Goal: Information Seeking & Learning: Learn about a topic

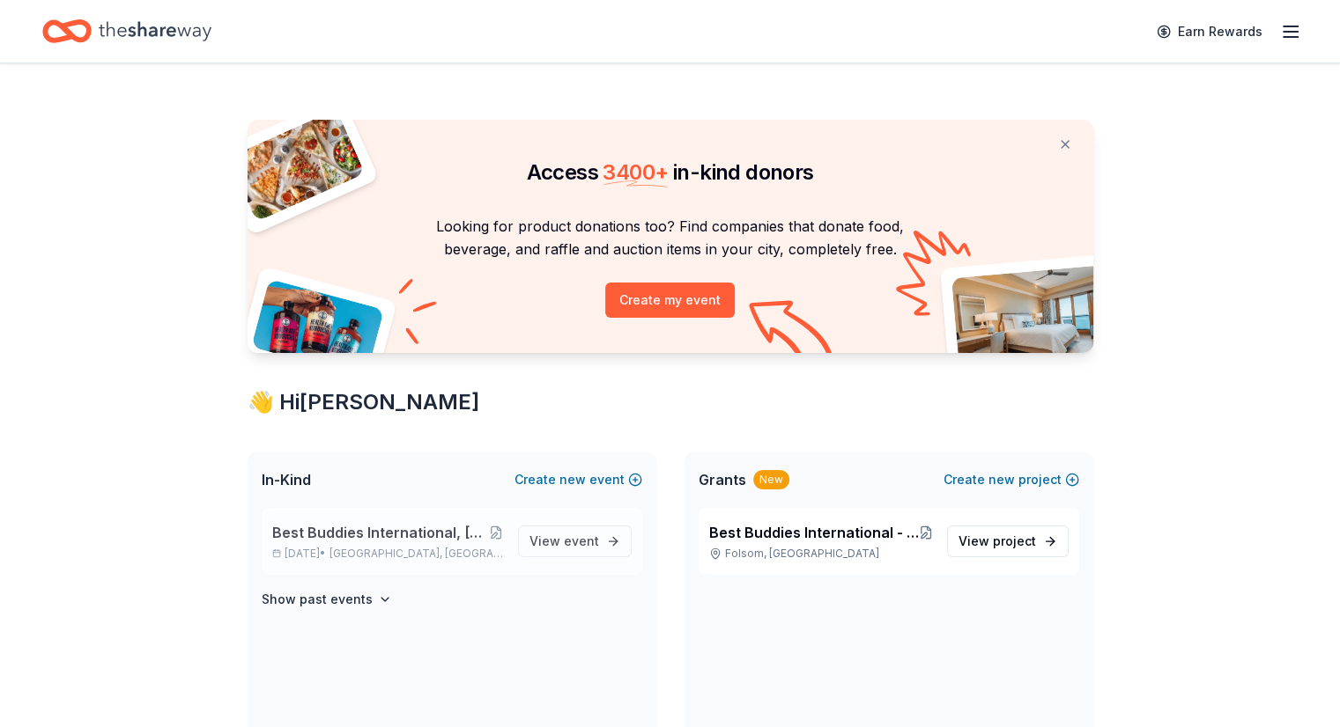
click at [400, 532] on span "Best Buddies International, [GEOGRAPHIC_DATA], Champion of the Year Gala" at bounding box center [381, 532] width 218 height 21
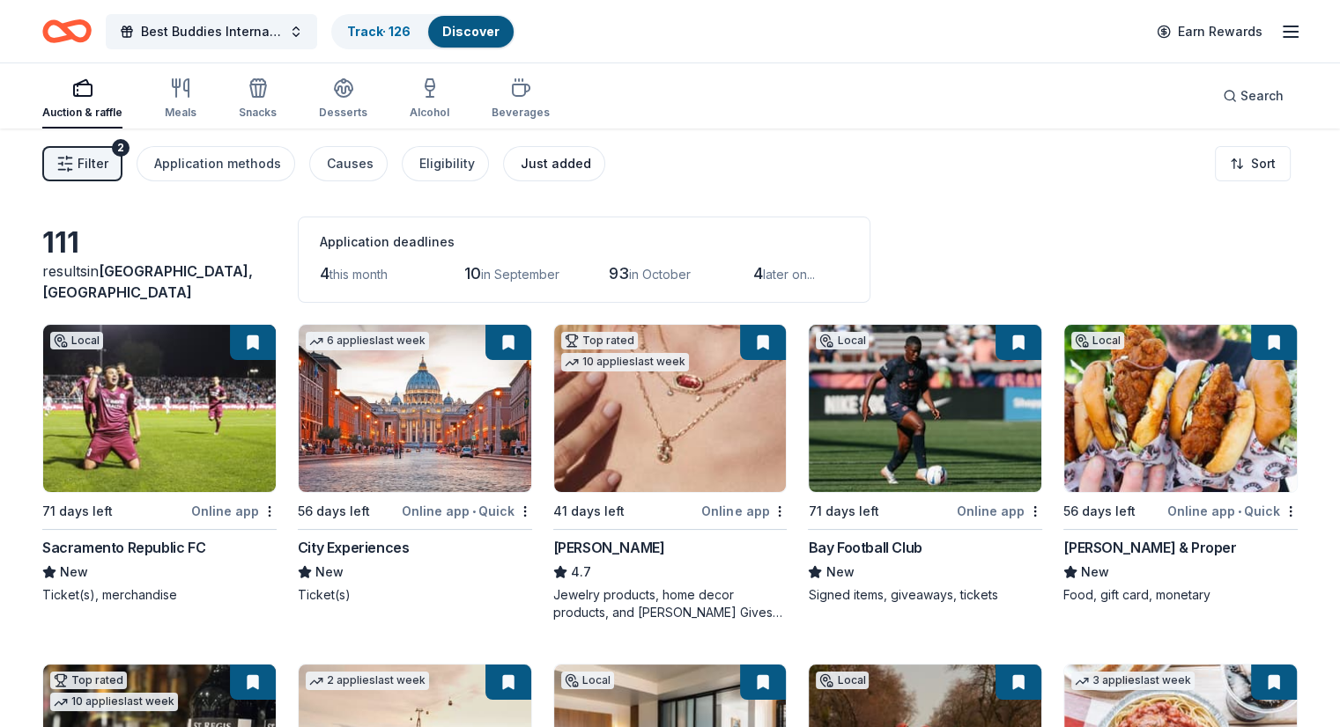
click at [572, 163] on div "Just added" at bounding box center [556, 163] width 70 height 21
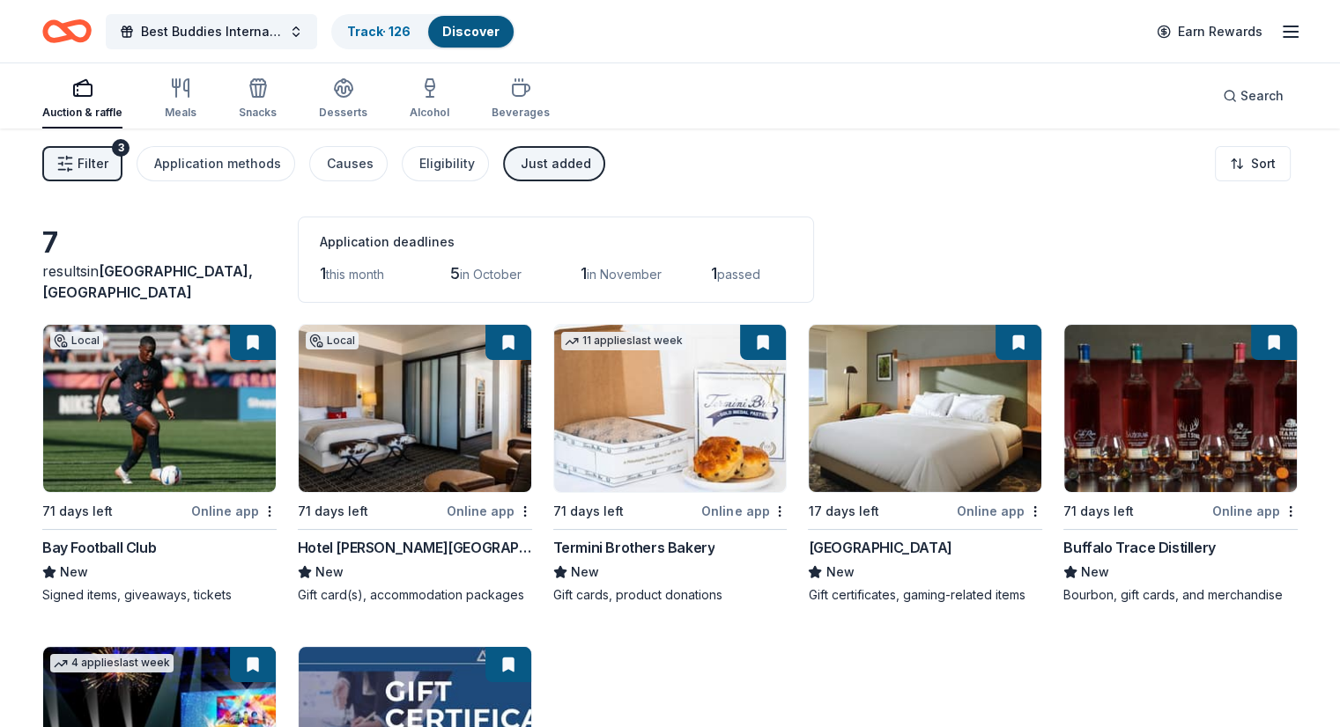
click at [1060, 646] on div "Local 71 days left Online app Bay Football Club New Signed items, giveaways, ti…" at bounding box center [669, 634] width 1255 height 620
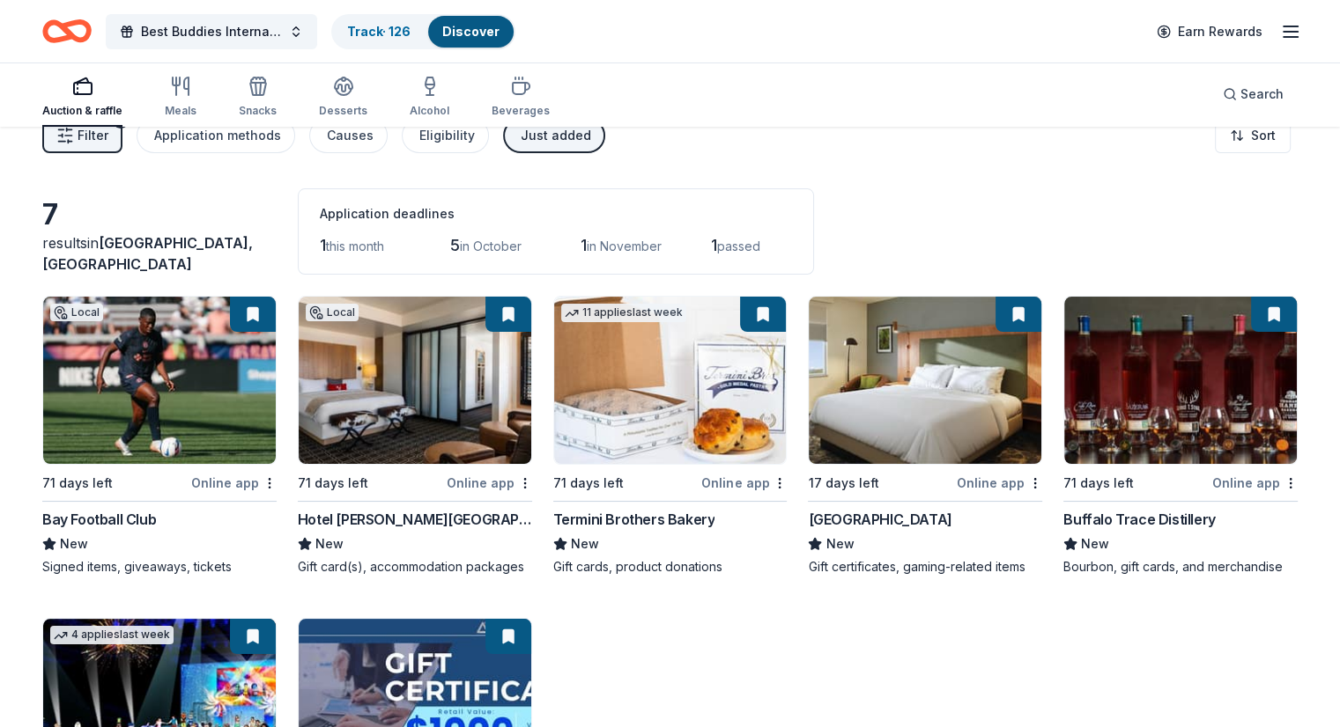
scroll to position [21, 0]
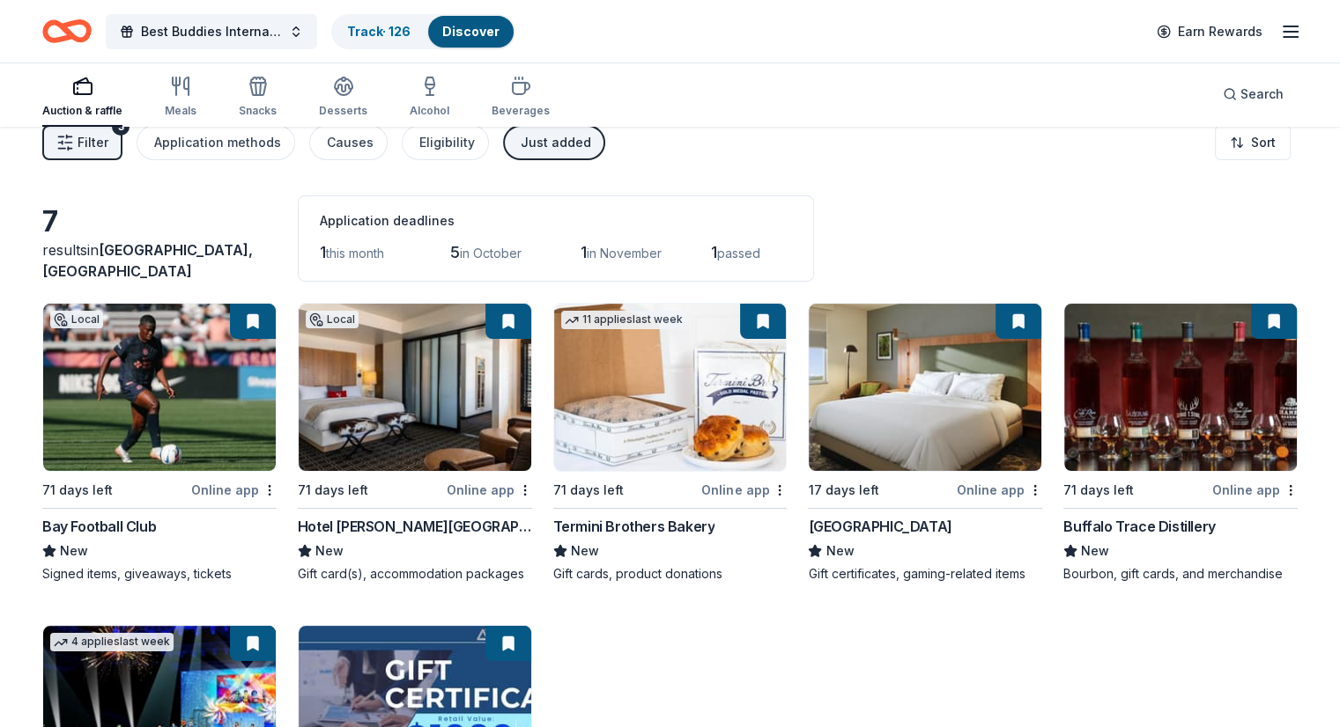
click at [1131, 543] on div "New" at bounding box center [1180, 551] width 234 height 21
click at [392, 24] on link "Track · 126" at bounding box center [378, 31] width 63 height 15
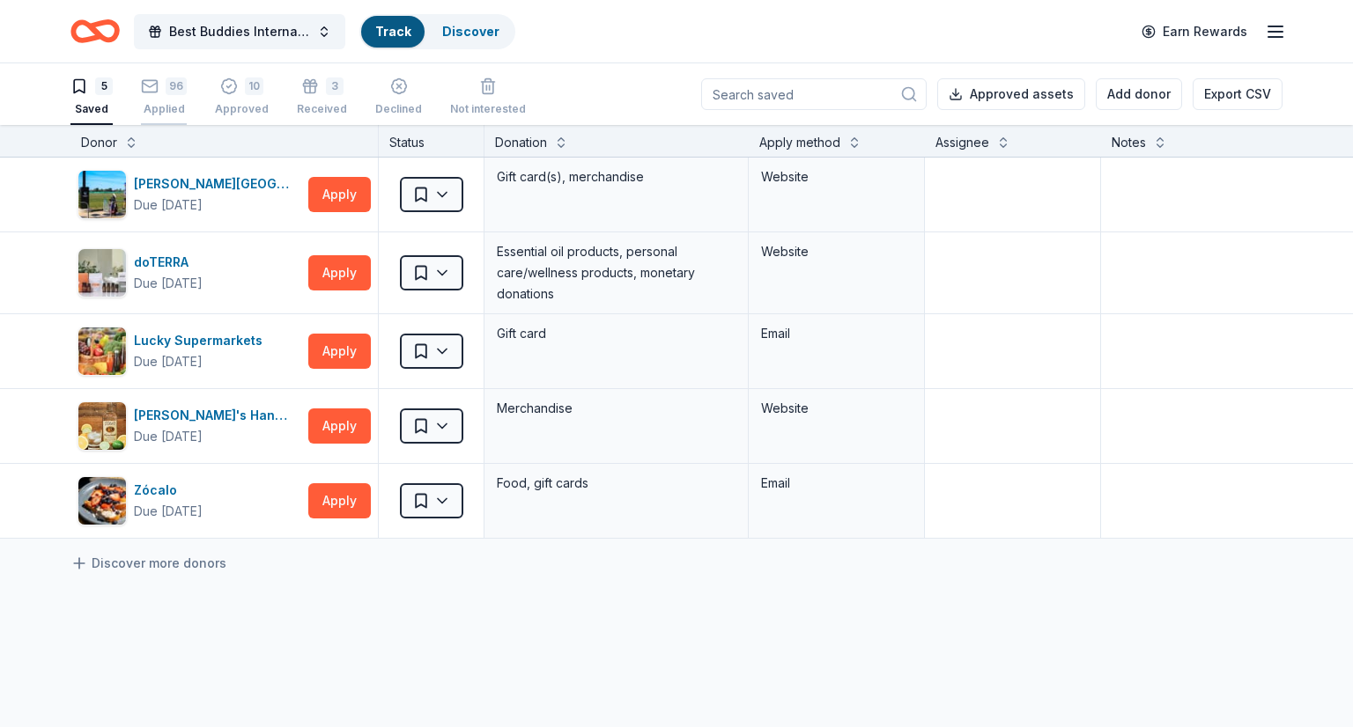
click at [154, 85] on icon "button" at bounding box center [150, 85] width 15 height 4
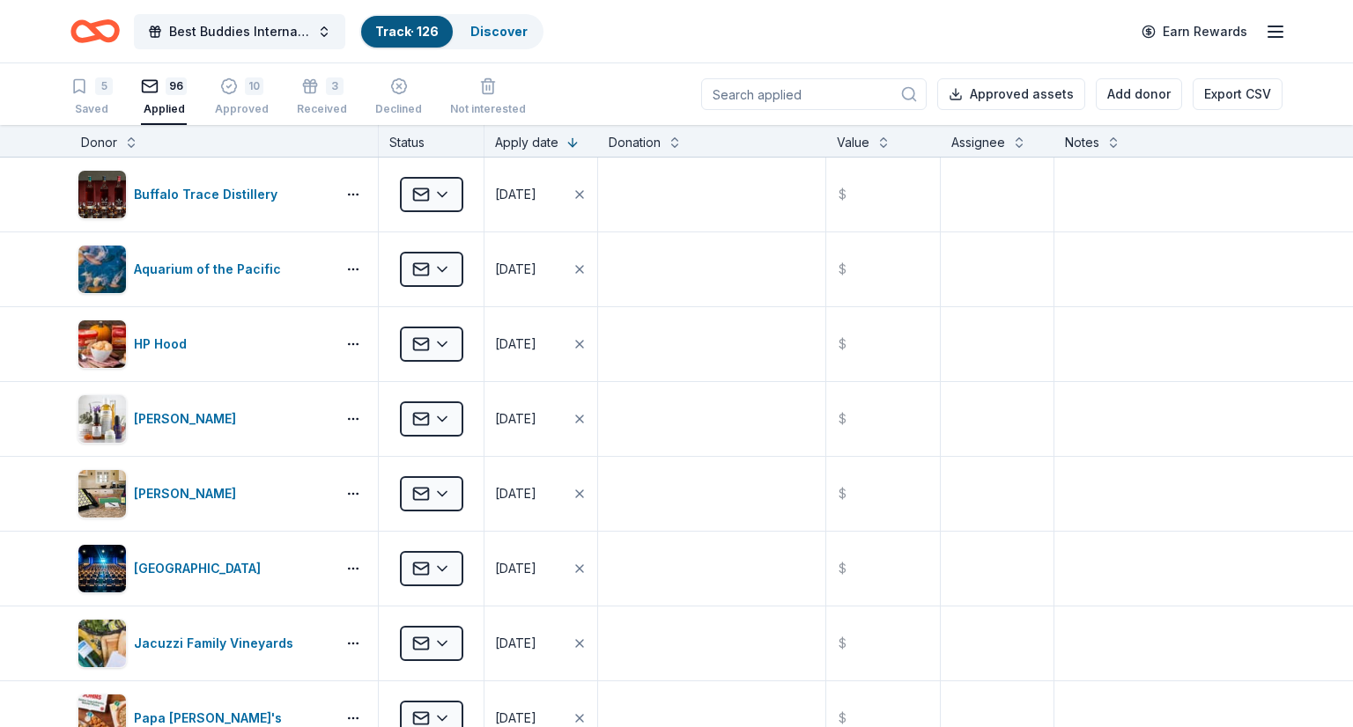
click at [109, 25] on icon "Home" at bounding box center [94, 31] width 49 height 41
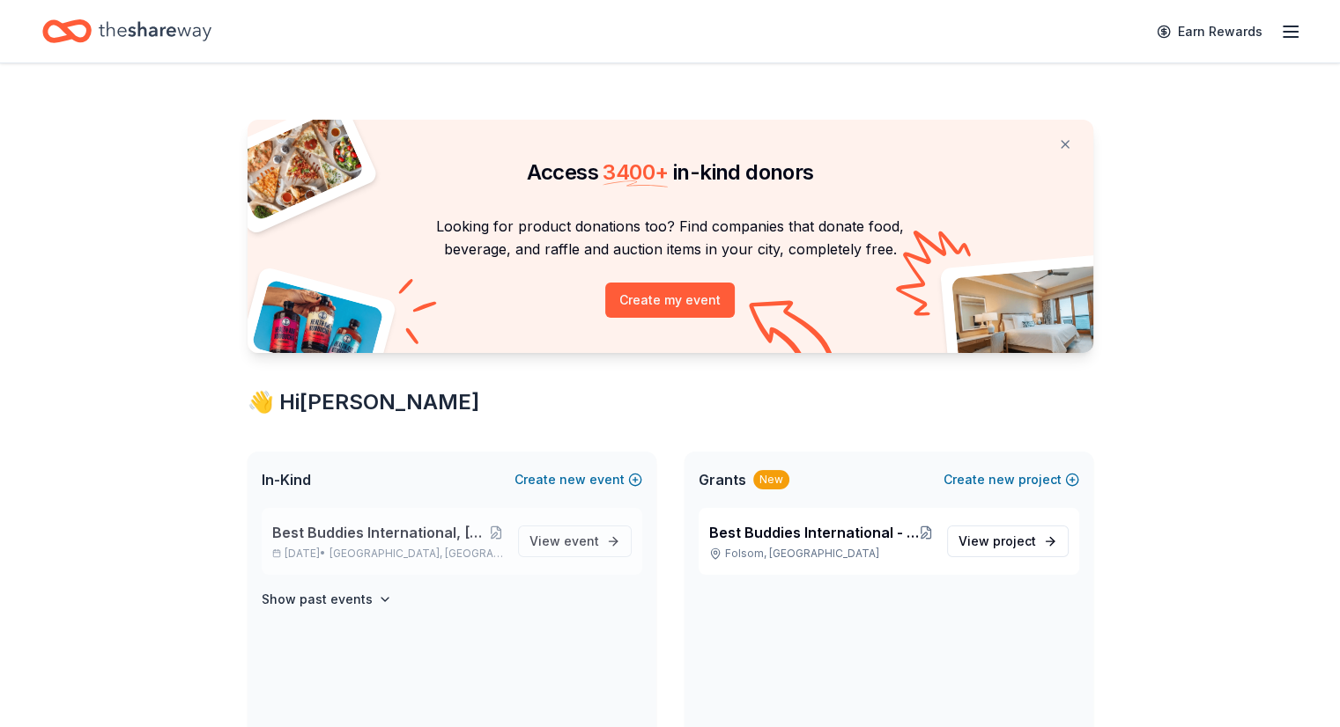
click at [369, 561] on div "Best Buddies International, [GEOGRAPHIC_DATA], Champion of the Year Gala [DATE]…" at bounding box center [452, 541] width 380 height 67
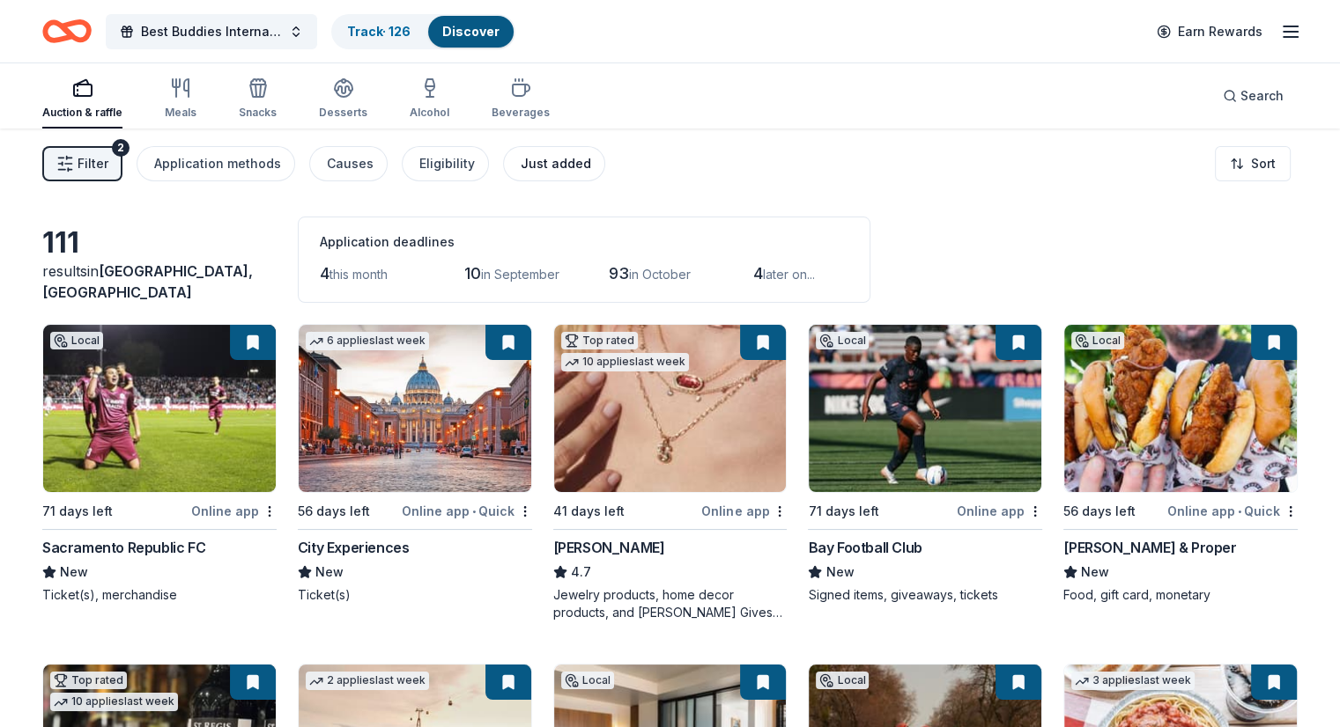
click at [578, 156] on div "Just added" at bounding box center [556, 163] width 70 height 21
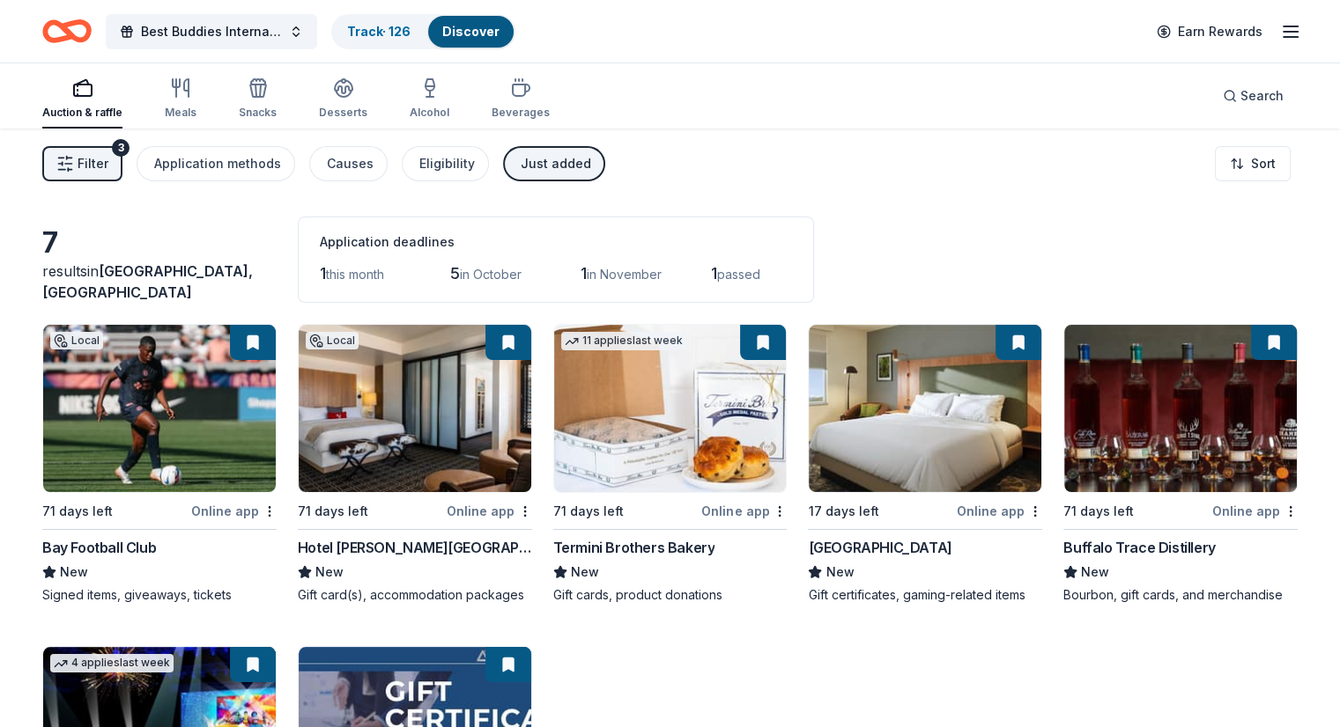
click at [108, 162] on span "Filter" at bounding box center [93, 163] width 31 height 21
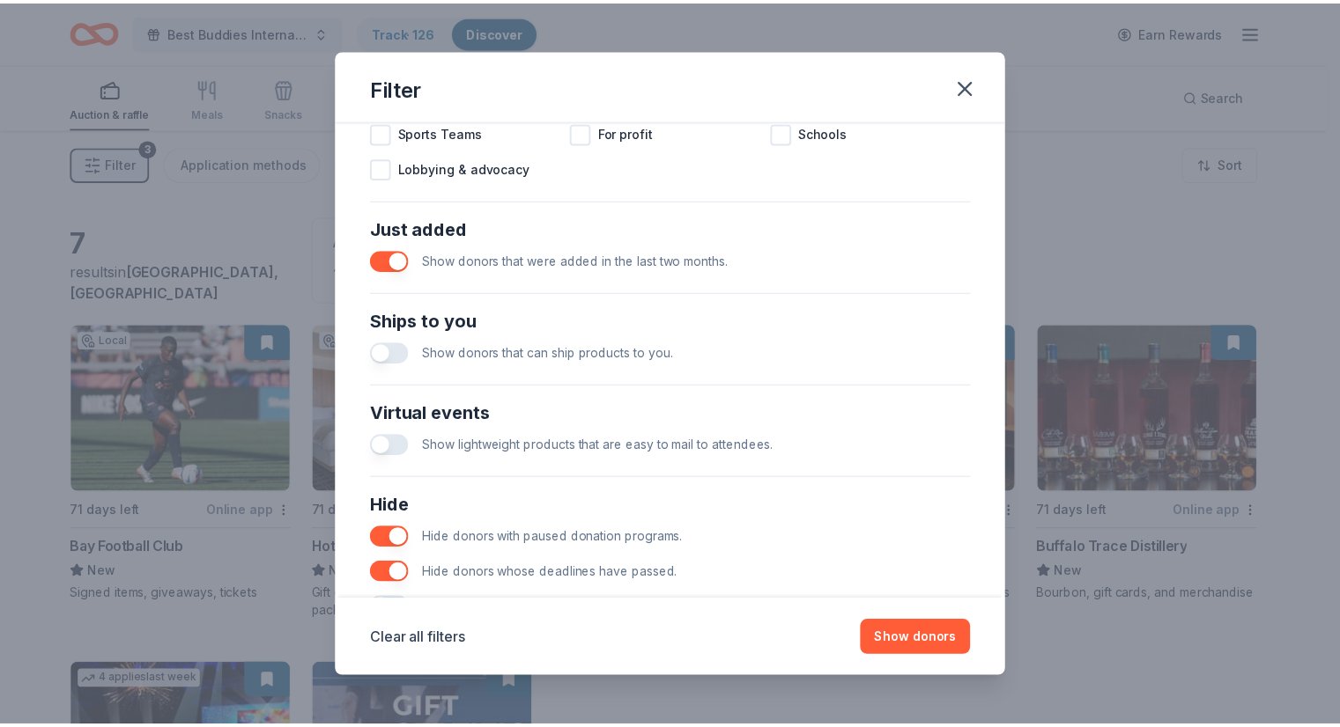
scroll to position [679, 0]
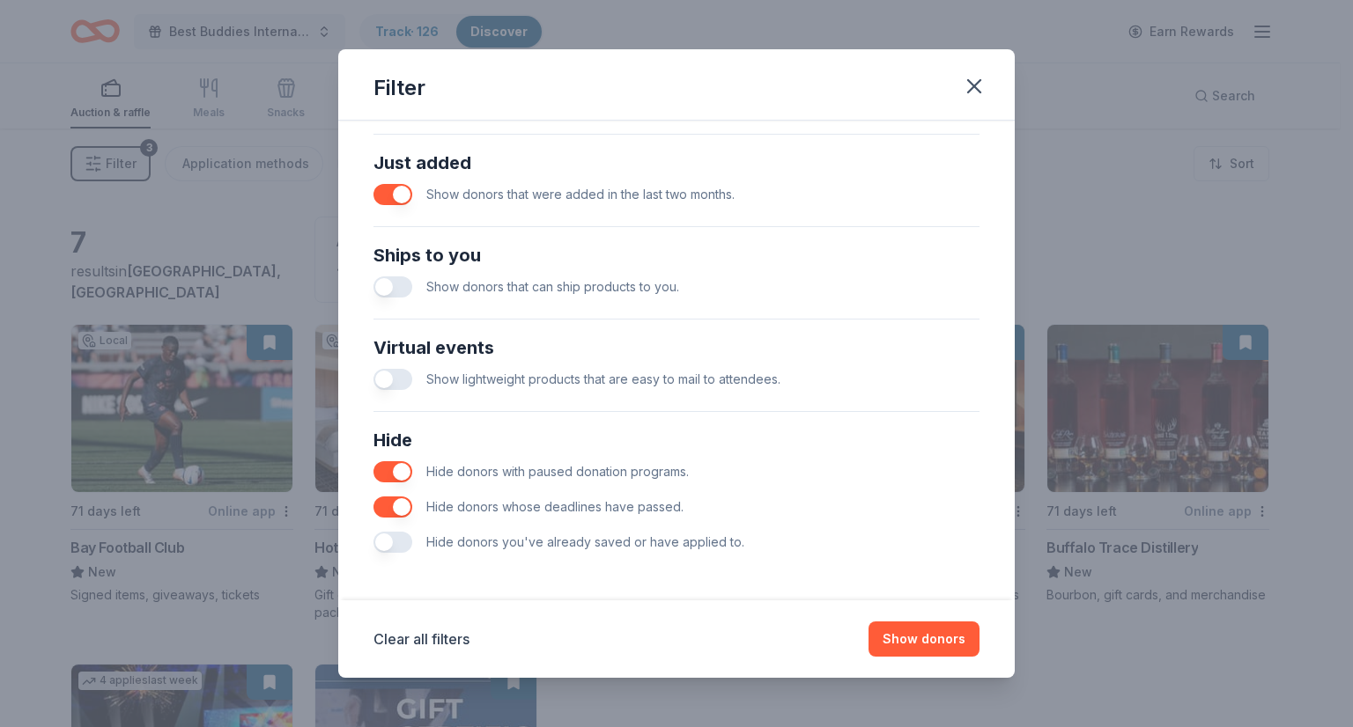
click at [402, 536] on button "button" at bounding box center [392, 542] width 39 height 21
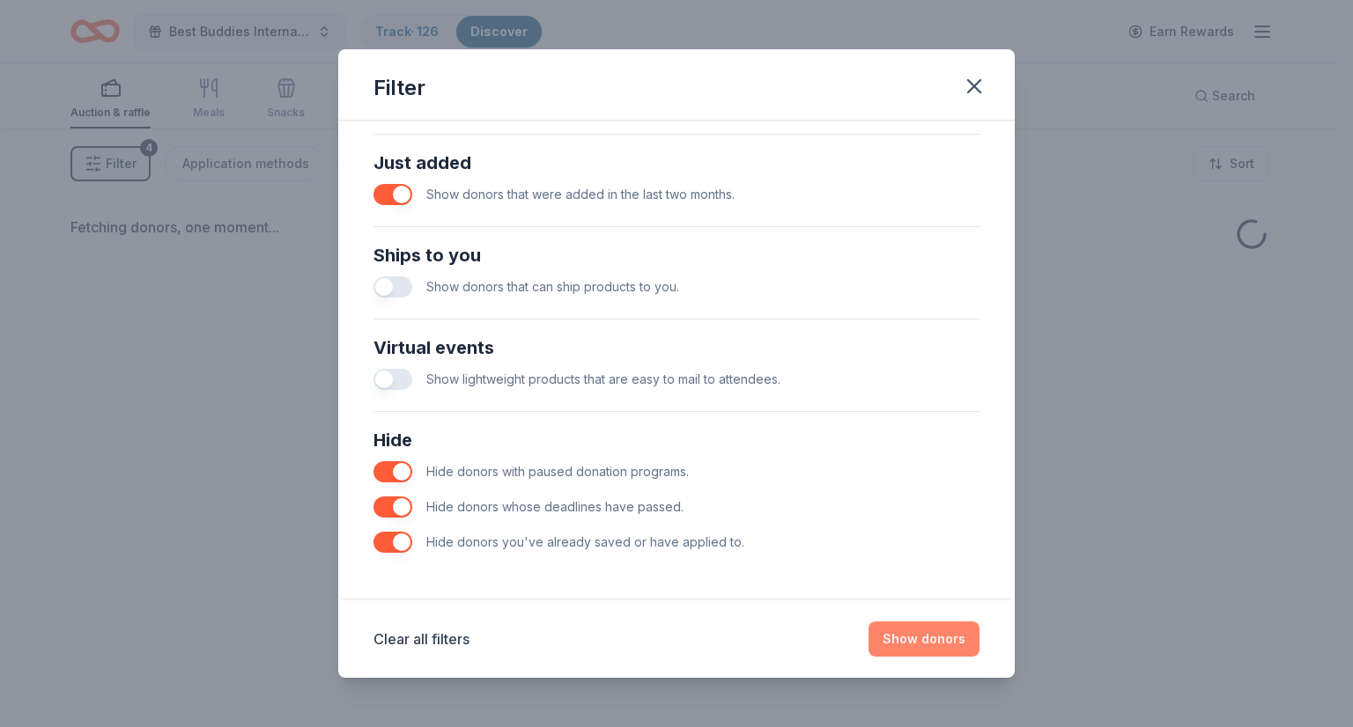
click at [900, 644] on button "Show donors" at bounding box center [923, 639] width 111 height 35
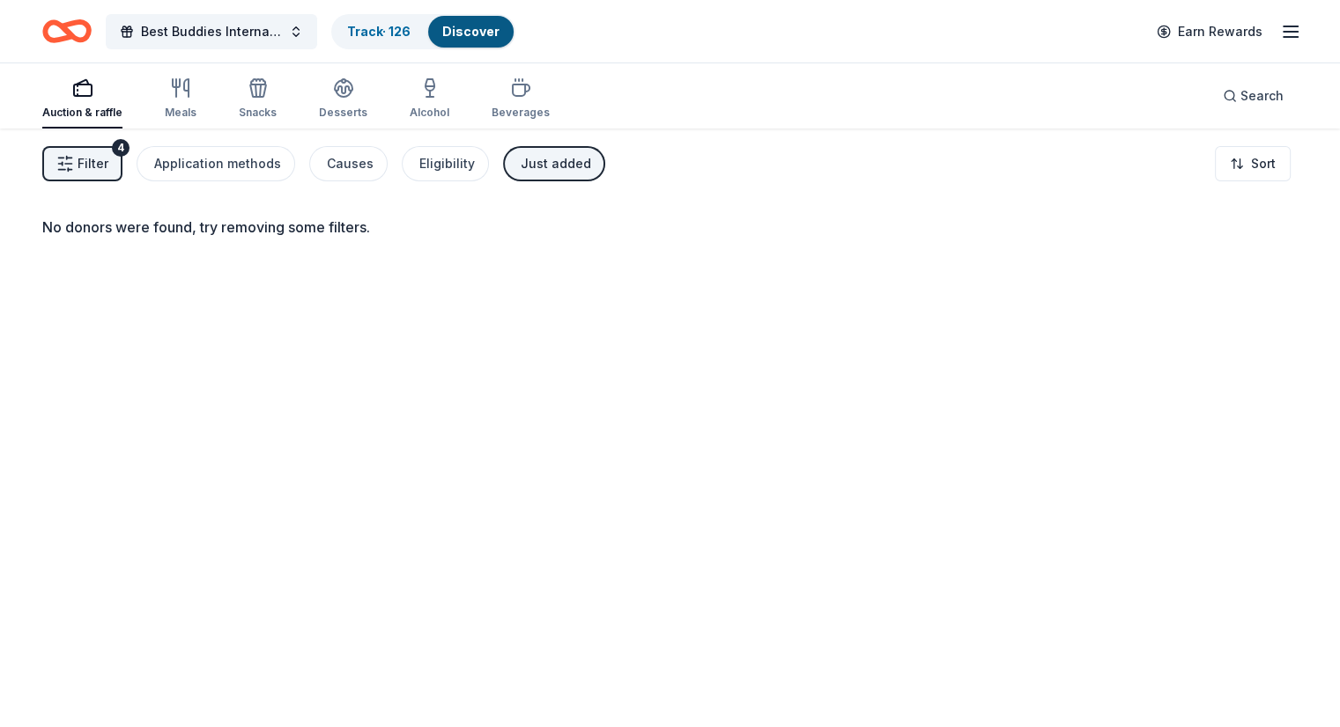
click at [71, 22] on icon "Home" at bounding box center [66, 31] width 49 height 41
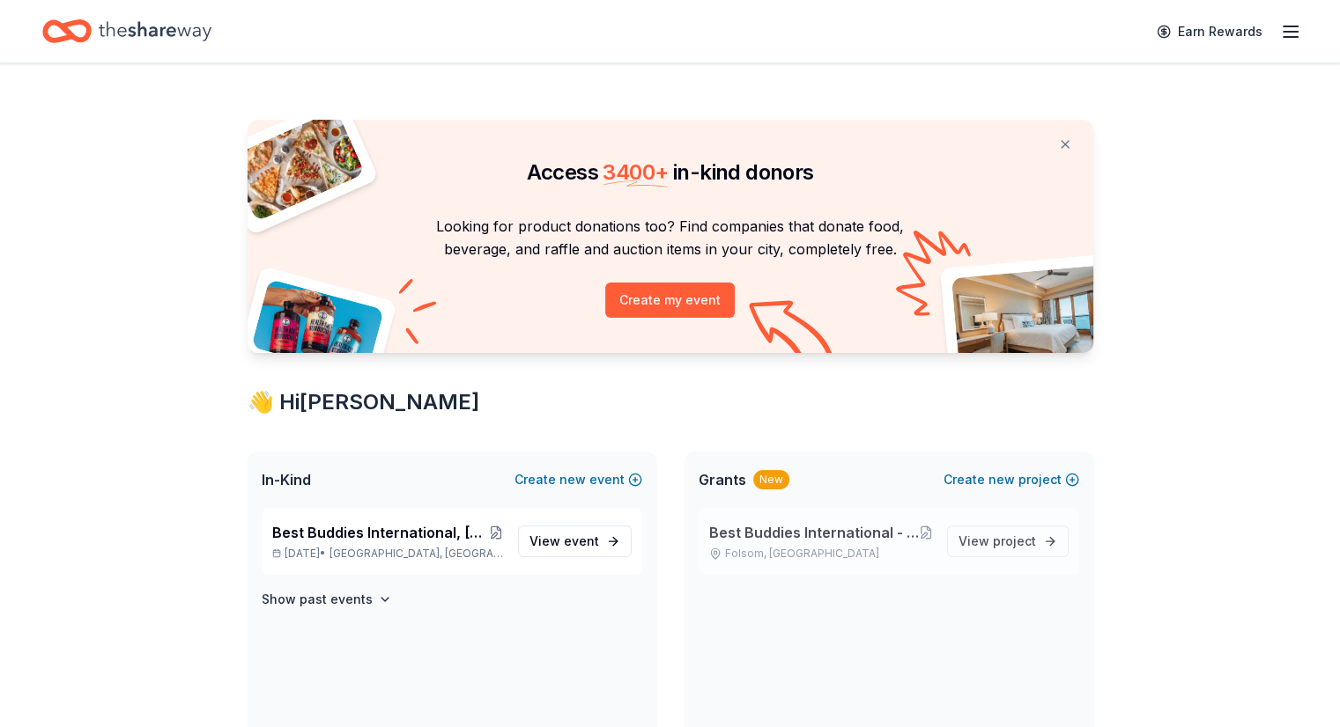
click at [776, 541] on span "Best Buddies International - [GEOGRAPHIC_DATA]: [PERSON_NAME] Middle School Fri…" at bounding box center [814, 532] width 210 height 21
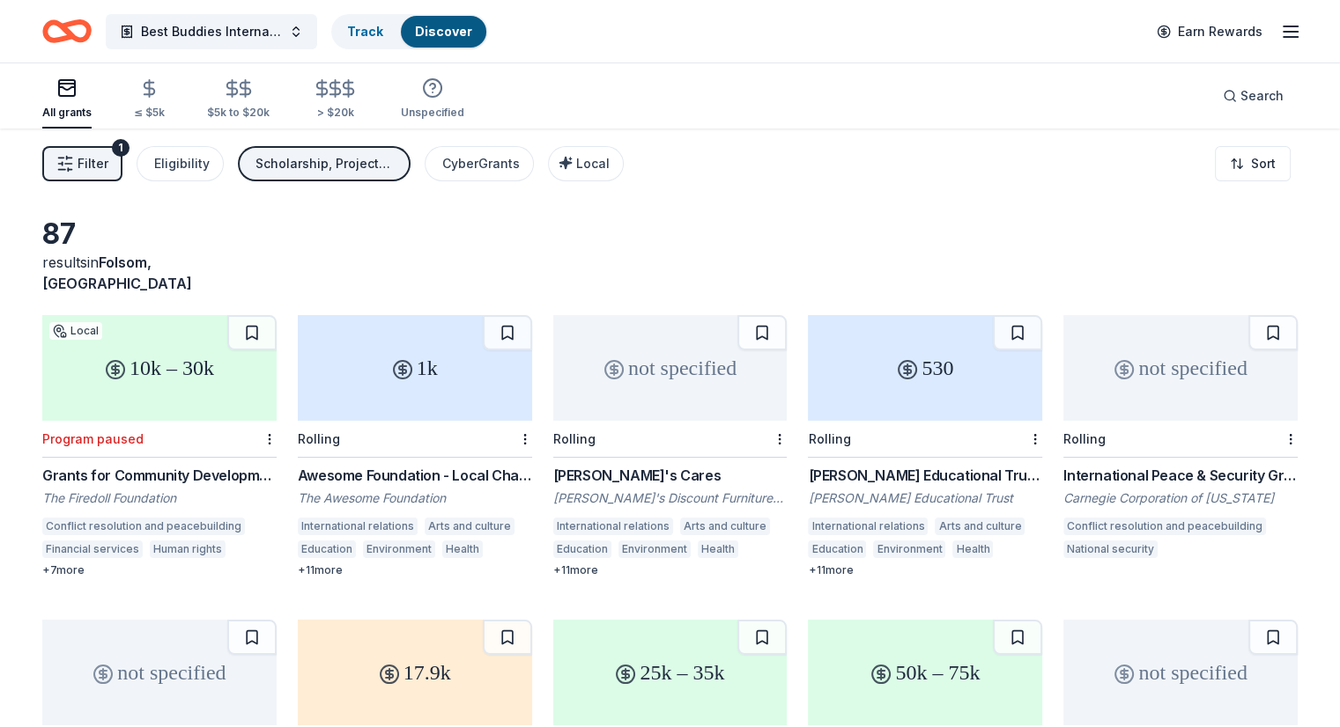
click at [85, 29] on icon "Home" at bounding box center [66, 31] width 49 height 41
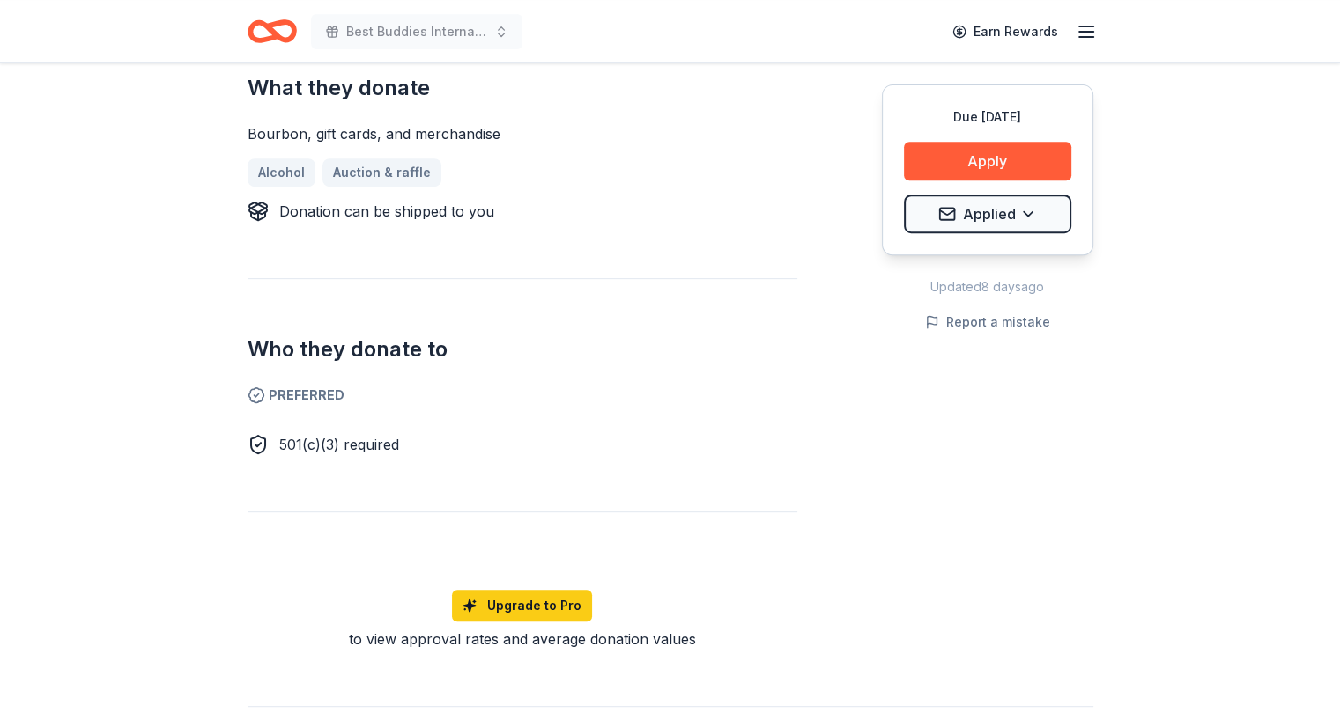
scroll to position [705, 0]
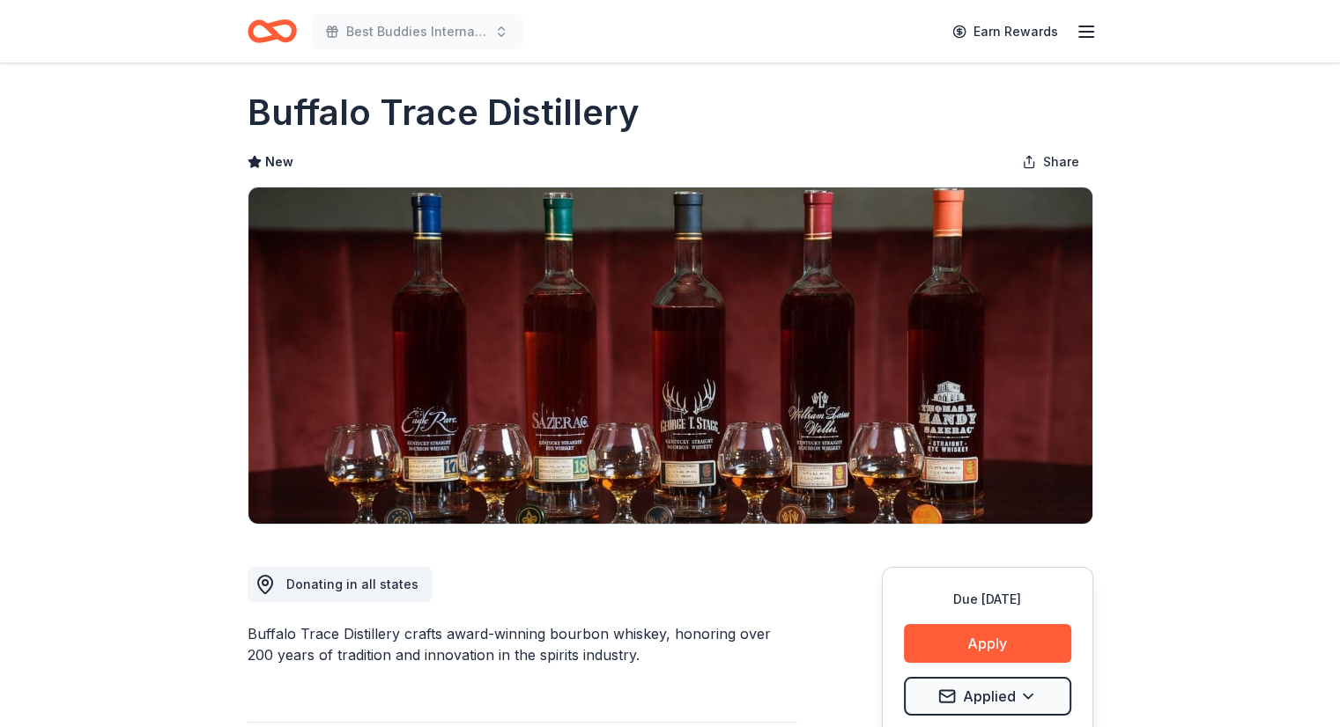
scroll to position [0, 0]
